Goal: Check status: Check status

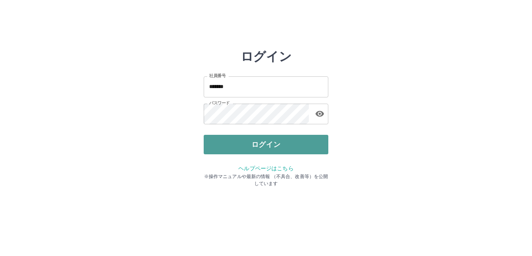
click at [261, 140] on button "ログイン" at bounding box center [266, 144] width 125 height 19
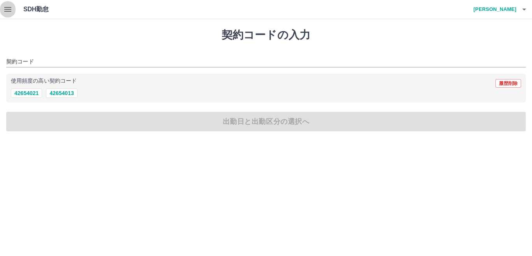
click at [7, 10] on icon "button" at bounding box center [7, 9] width 9 height 9
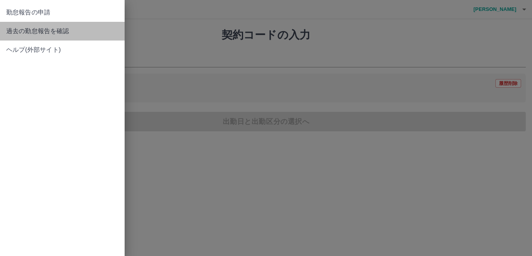
click at [10, 32] on span "過去の勤怠報告を確認" at bounding box center [62, 30] width 112 height 9
